Goal: Task Accomplishment & Management: Manage account settings

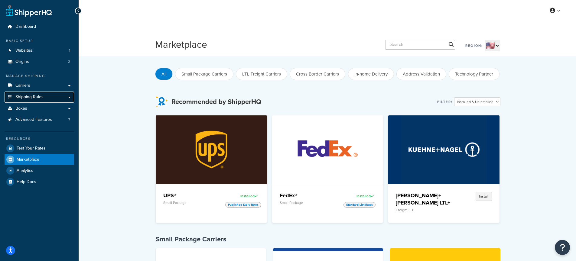
click at [33, 95] on span "Shipping Rules" at bounding box center [29, 97] width 28 height 5
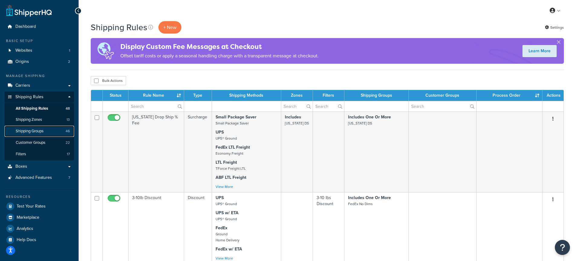
click at [37, 131] on span "Shipping Groups" at bounding box center [30, 131] width 28 height 5
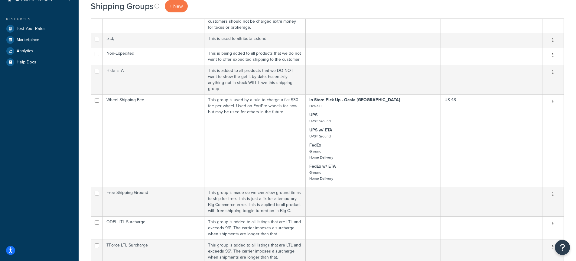
scroll to position [462, 0]
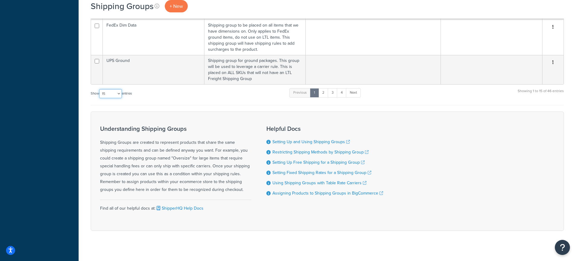
click at [120, 89] on select "10 15 25 50 100" at bounding box center [110, 93] width 23 height 9
select select "100"
click at [100, 98] on select "10 15 25 50 100" at bounding box center [110, 93] width 23 height 9
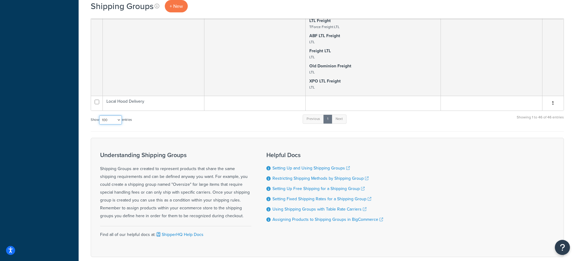
scroll to position [2975, 0]
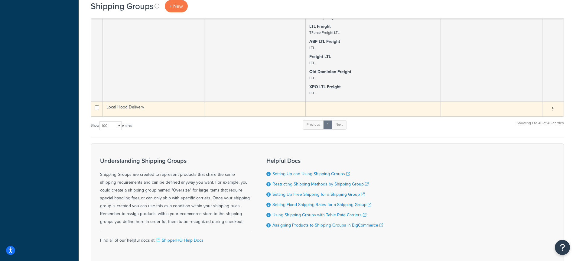
click at [220, 102] on td at bounding box center [255, 109] width 102 height 15
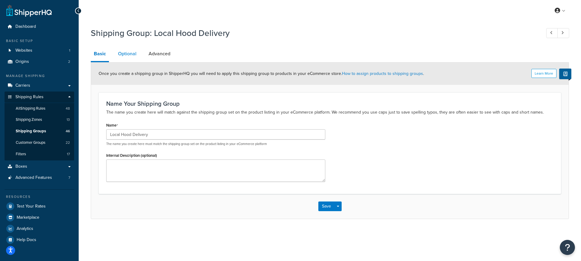
click at [121, 60] on link "Optional" at bounding box center [127, 54] width 24 height 15
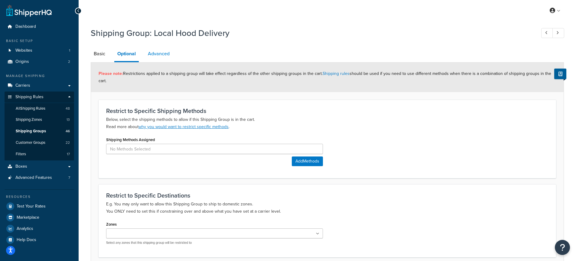
click at [169, 50] on link "Advanced" at bounding box center [159, 54] width 28 height 15
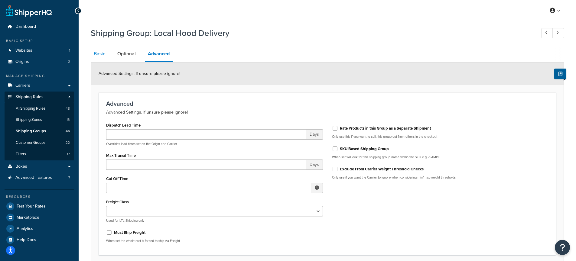
scroll to position [1, 0]
click at [98, 54] on link "Basic" at bounding box center [100, 52] width 18 height 15
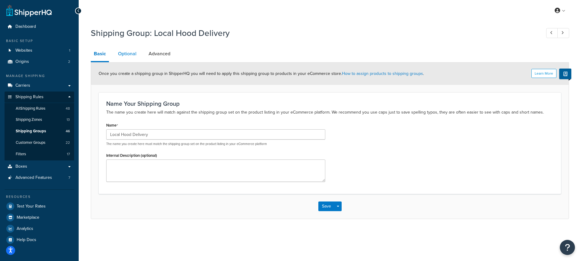
click at [122, 51] on link "Optional" at bounding box center [127, 54] width 24 height 15
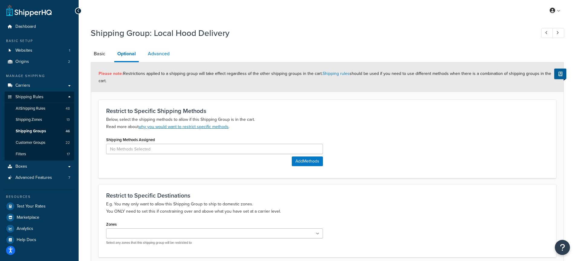
click at [165, 54] on link "Advanced" at bounding box center [159, 54] width 28 height 15
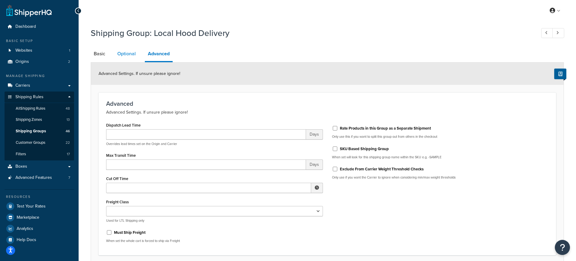
click at [125, 54] on link "Optional" at bounding box center [126, 54] width 24 height 15
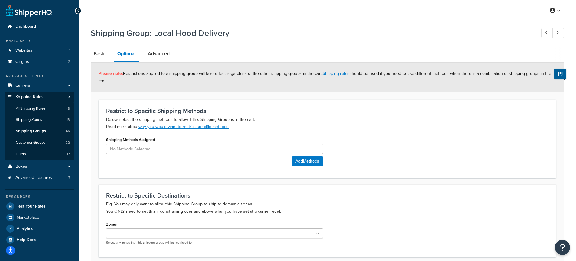
scroll to position [52, 0]
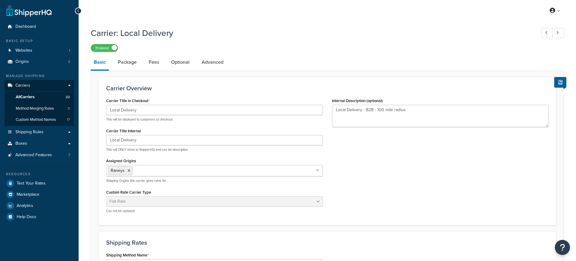
select select "flat"
click at [135, 62] on link "Package" at bounding box center [127, 62] width 25 height 15
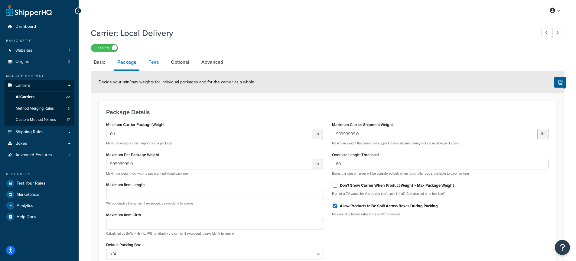
click at [149, 61] on link "Fees" at bounding box center [153, 62] width 16 height 15
select select "AFTER"
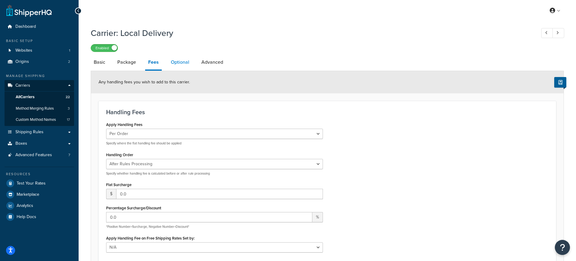
click at [178, 60] on link "Optional" at bounding box center [180, 62] width 24 height 15
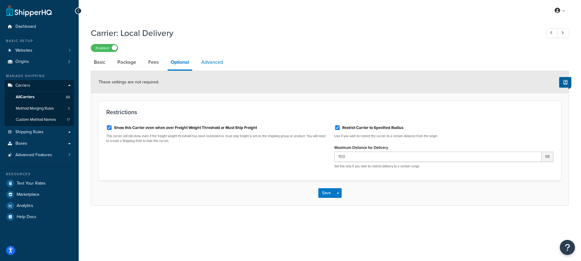
click at [213, 64] on link "Advanced" at bounding box center [212, 62] width 28 height 15
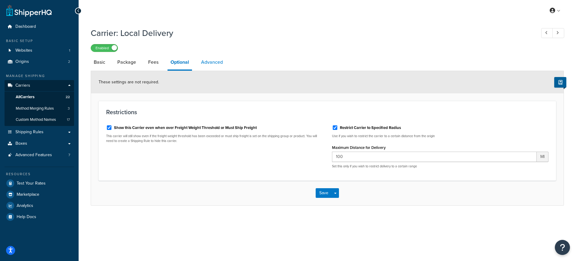
select select "false"
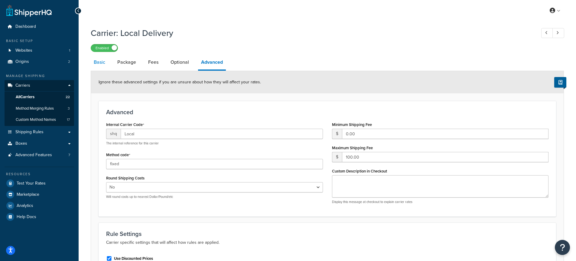
click at [103, 64] on link "Basic" at bounding box center [100, 62] width 18 height 15
select select "flat"
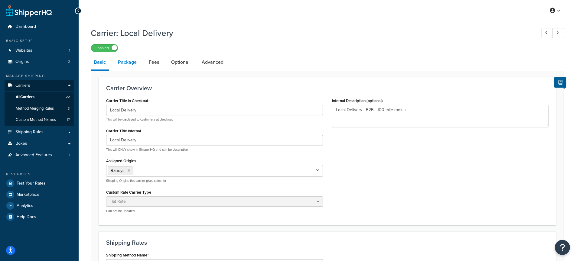
click at [133, 67] on link "Package" at bounding box center [127, 62] width 25 height 15
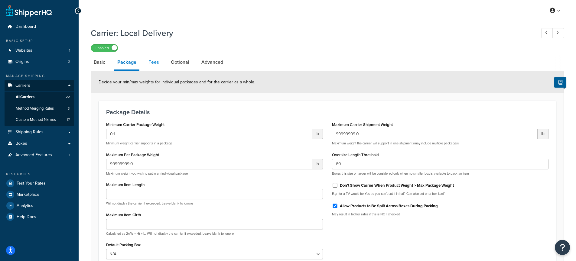
click at [156, 66] on link "Fees" at bounding box center [153, 62] width 16 height 15
select select "AFTER"
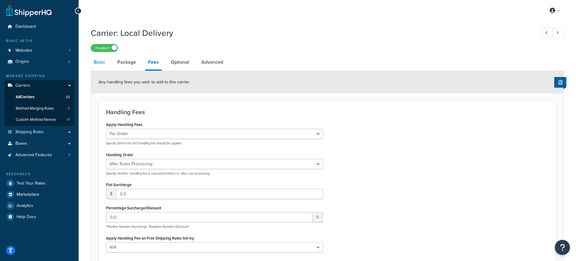
click at [97, 65] on link "Basic" at bounding box center [100, 62] width 18 height 15
select select "flat"
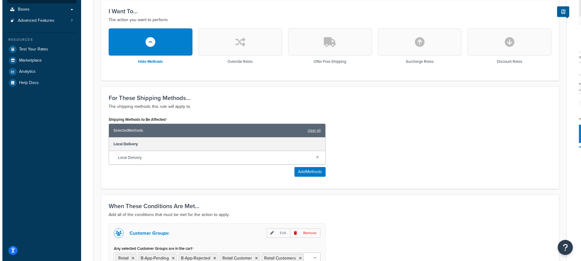
scroll to position [157, 0]
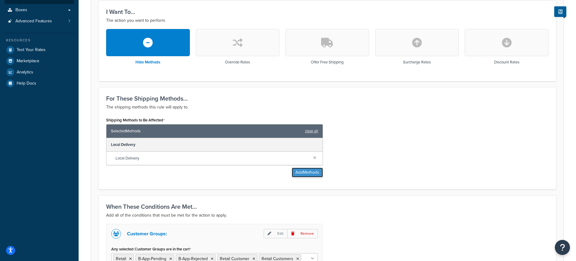
click at [307, 173] on button "Add Methods" at bounding box center [307, 173] width 31 height 10
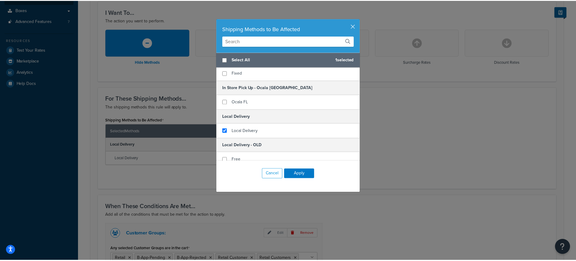
scroll to position [72, 0]
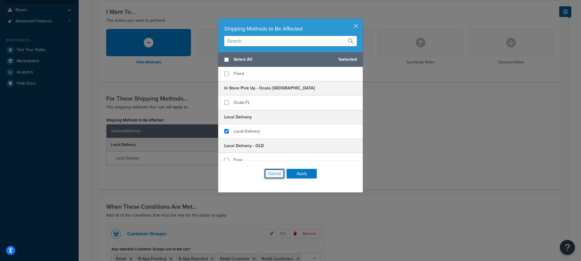
click at [273, 171] on button "Cancel" at bounding box center [274, 174] width 21 height 10
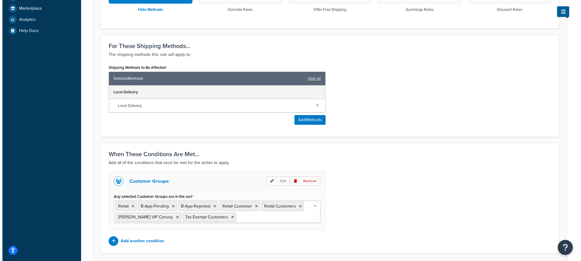
scroll to position [258, 0]
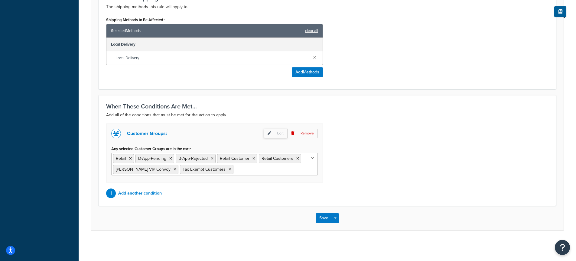
click at [269, 135] on icon at bounding box center [270, 134] width 4 height 4
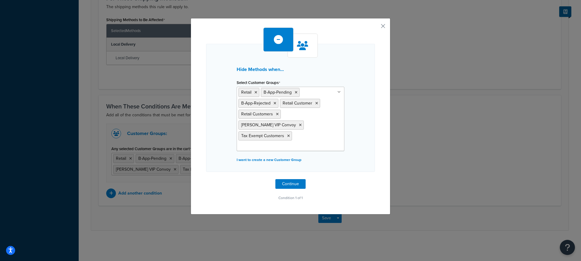
click at [302, 127] on ul "Retail B-App-Pending B-App-Rejected Retail Customer Retail Customers Raney's VI…" at bounding box center [290, 119] width 108 height 64
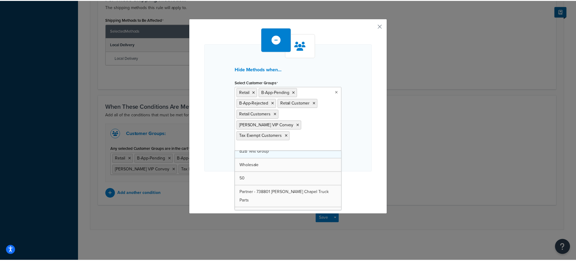
scroll to position [31, 0]
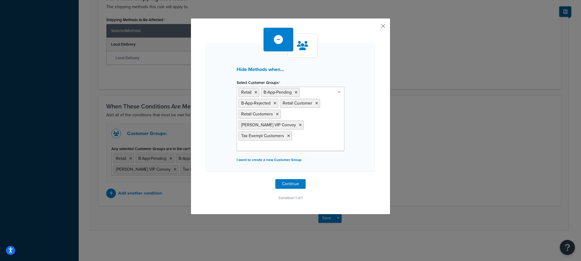
click at [208, 68] on div "Hide Methods when... Select Customer Groups Retail B-App-Pending B-App-Rejected…" at bounding box center [290, 108] width 169 height 128
click at [375, 28] on button "button" at bounding box center [374, 29] width 2 height 2
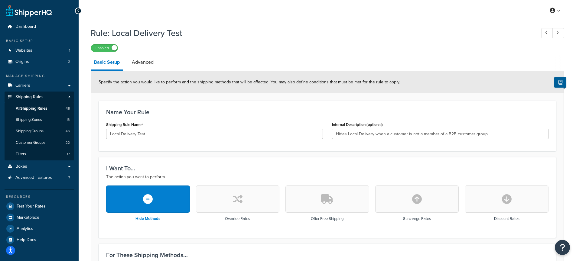
scroll to position [1, 0]
click at [132, 64] on link "Advanced" at bounding box center [143, 61] width 28 height 15
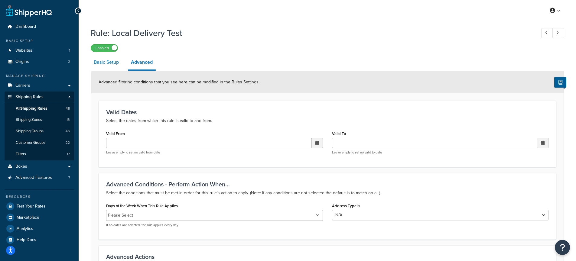
click at [117, 63] on link "Basic Setup" at bounding box center [106, 62] width 31 height 15
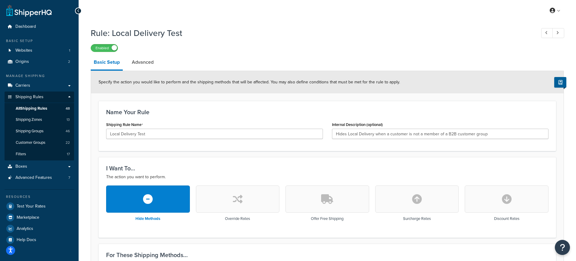
click at [233, 51] on div "Enabled" at bounding box center [327, 48] width 473 height 8
click at [145, 65] on link "Advanced" at bounding box center [143, 62] width 28 height 15
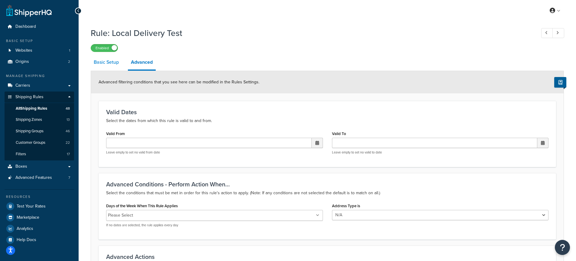
click at [105, 65] on link "Basic Setup" at bounding box center [106, 62] width 31 height 15
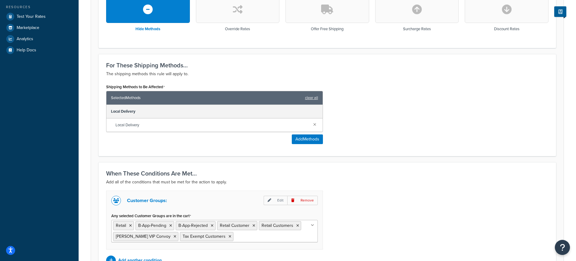
scroll to position [210, 0]
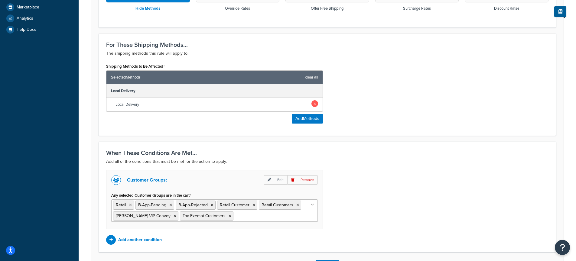
click at [317, 104] on link at bounding box center [314, 103] width 7 height 7
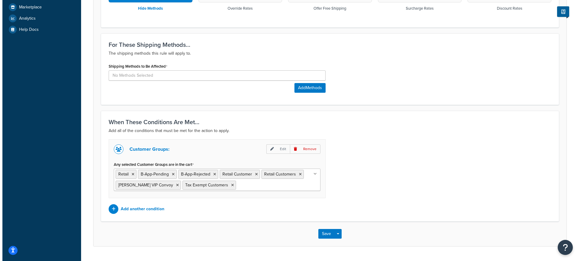
scroll to position [227, 0]
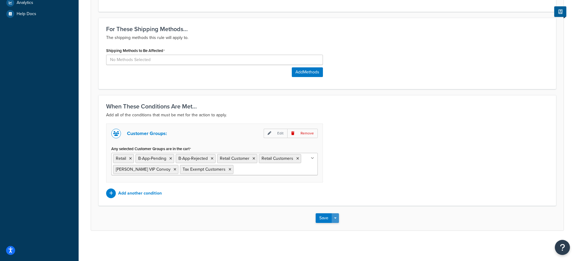
click at [337, 218] on button "Save Dropdown" at bounding box center [335, 218] width 7 height 10
click at [357, 233] on button "Save and Edit" at bounding box center [345, 229] width 58 height 13
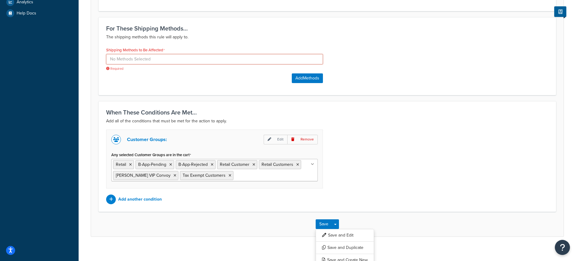
click at [137, 57] on input at bounding box center [214, 59] width 217 height 10
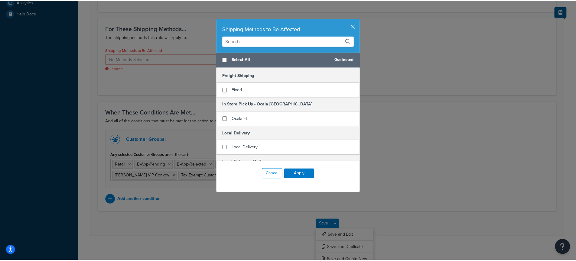
scroll to position [70, 0]
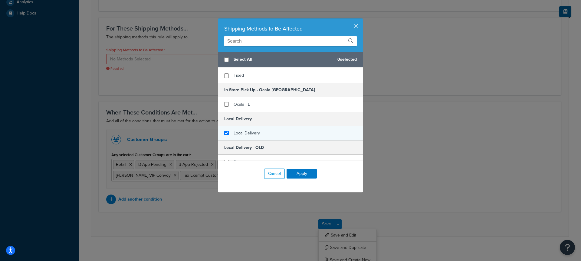
checkbox input "true"
click at [271, 130] on div "Local Delivery" at bounding box center [290, 133] width 145 height 15
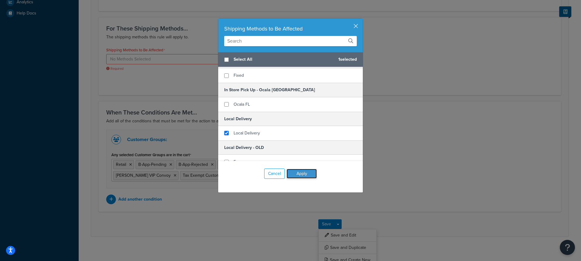
click at [292, 173] on button "Apply" at bounding box center [301, 174] width 30 height 10
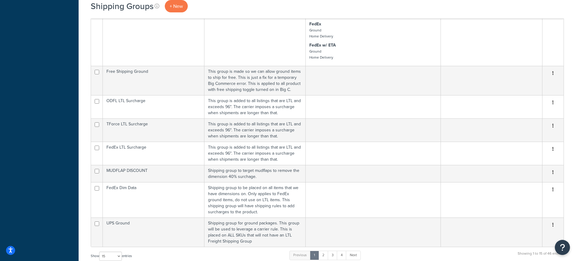
scroll to position [462, 0]
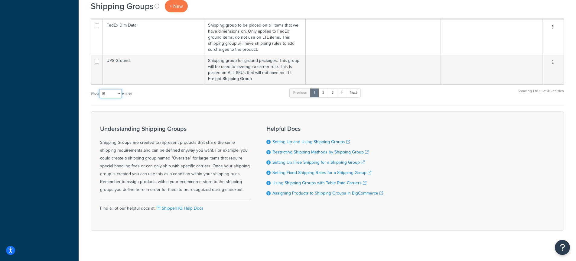
click at [112, 89] on select "10 15 25 50 100" at bounding box center [110, 93] width 23 height 9
select select "100"
click at [100, 98] on select "10 15 25 50 100" at bounding box center [110, 93] width 23 height 9
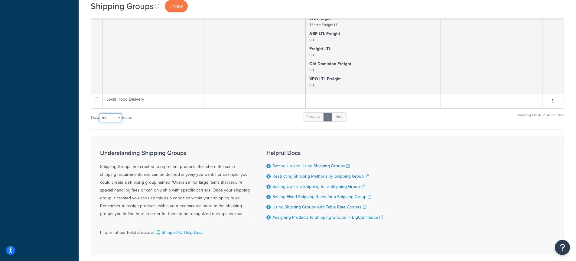
scroll to position [2934, 0]
